Goal: Information Seeking & Learning: Learn about a topic

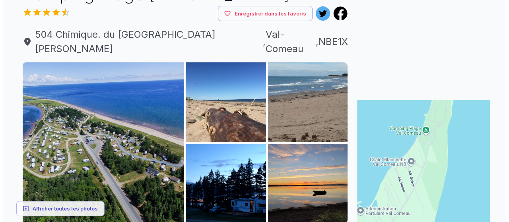
scroll to position [80, 0]
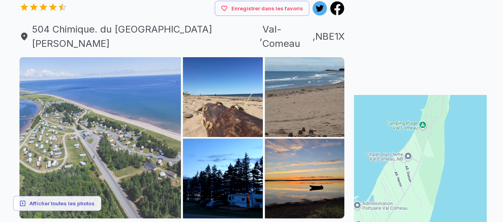
click at [146, 95] on img at bounding box center [100, 138] width 162 height 162
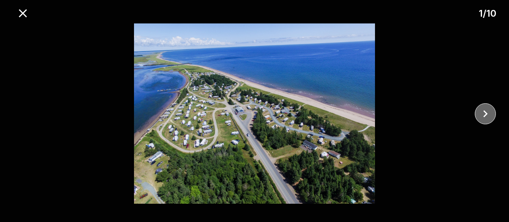
click at [482, 113] on icon "close" at bounding box center [485, 114] width 14 height 14
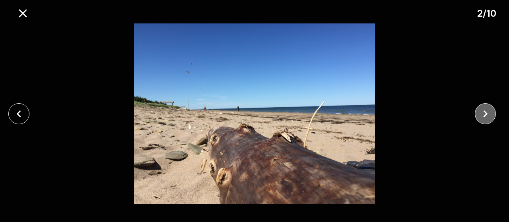
click at [482, 113] on icon "fermer" at bounding box center [485, 114] width 14 height 14
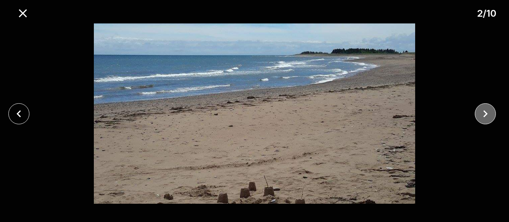
click at [482, 113] on icon "fermer" at bounding box center [485, 114] width 14 height 14
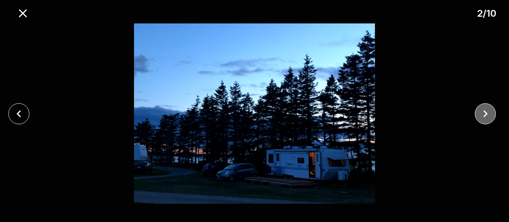
click at [482, 113] on icon "fermer" at bounding box center [485, 114] width 14 height 14
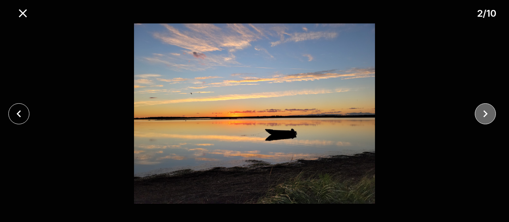
click at [482, 113] on icon "fermer" at bounding box center [485, 114] width 14 height 14
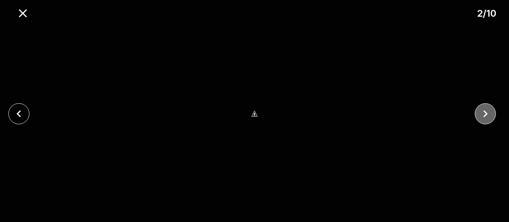
click at [482, 113] on icon "fermer" at bounding box center [485, 114] width 14 height 14
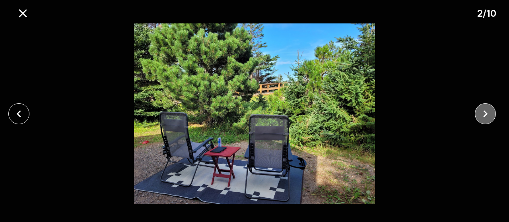
click at [482, 114] on icon "fermer" at bounding box center [485, 114] width 14 height 14
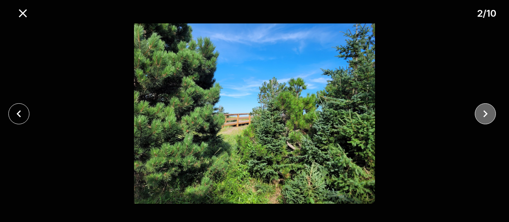
click at [482, 114] on icon "fermer" at bounding box center [485, 114] width 14 height 14
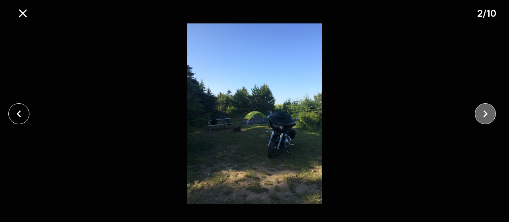
click at [480, 114] on icon "fermer" at bounding box center [485, 114] width 14 height 14
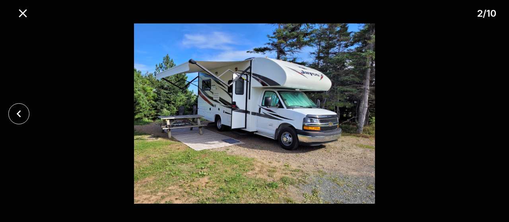
click at [480, 115] on div at bounding box center [254, 113] width 509 height 181
click at [479, 115] on div at bounding box center [254, 113] width 509 height 181
click at [19, 115] on icon "fermer" at bounding box center [18, 113] width 4 height 7
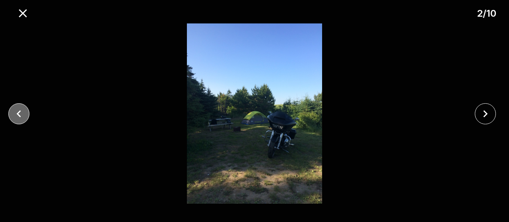
click at [19, 115] on icon "fermer" at bounding box center [18, 113] width 4 height 7
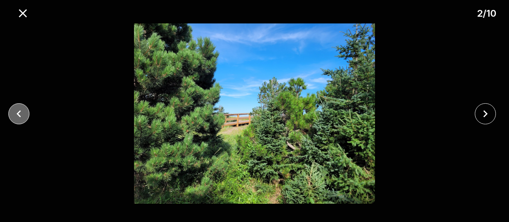
click at [19, 115] on icon "fermer" at bounding box center [18, 113] width 4 height 7
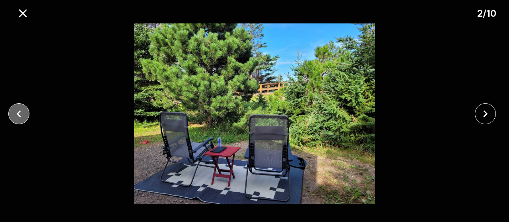
click at [19, 115] on icon "fermer" at bounding box center [18, 113] width 4 height 7
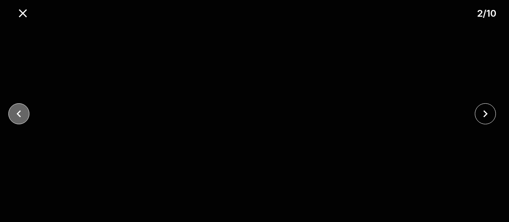
click at [19, 115] on icon "fermer" at bounding box center [18, 113] width 4 height 7
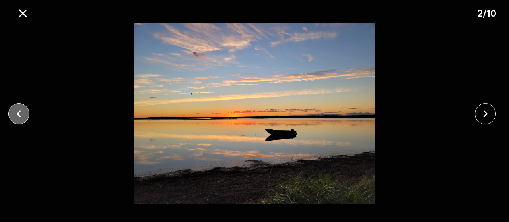
click at [19, 115] on icon "fermer" at bounding box center [18, 113] width 4 height 7
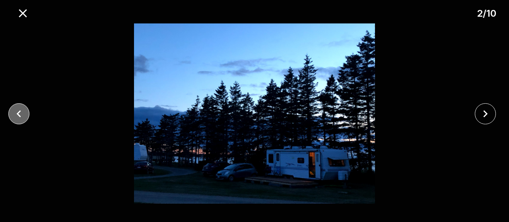
click at [19, 115] on icon "fermer" at bounding box center [18, 113] width 4 height 7
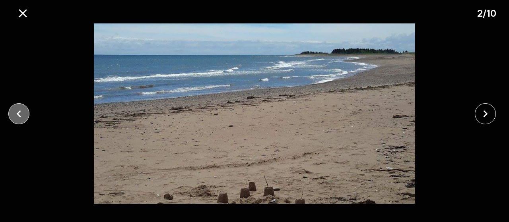
click at [19, 115] on icon "fermer" at bounding box center [18, 113] width 4 height 7
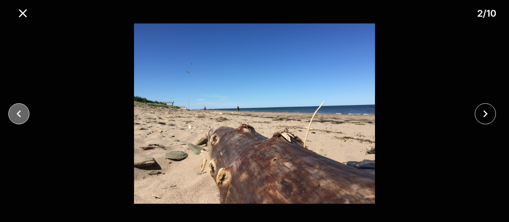
click at [19, 115] on icon "fermer" at bounding box center [18, 113] width 4 height 7
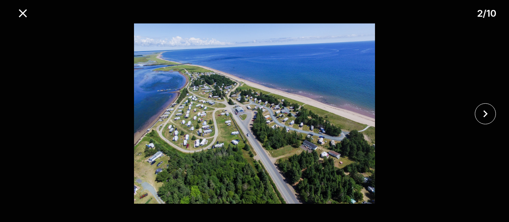
click at [19, 115] on div at bounding box center [254, 113] width 509 height 181
